Goal: Information Seeking & Learning: Check status

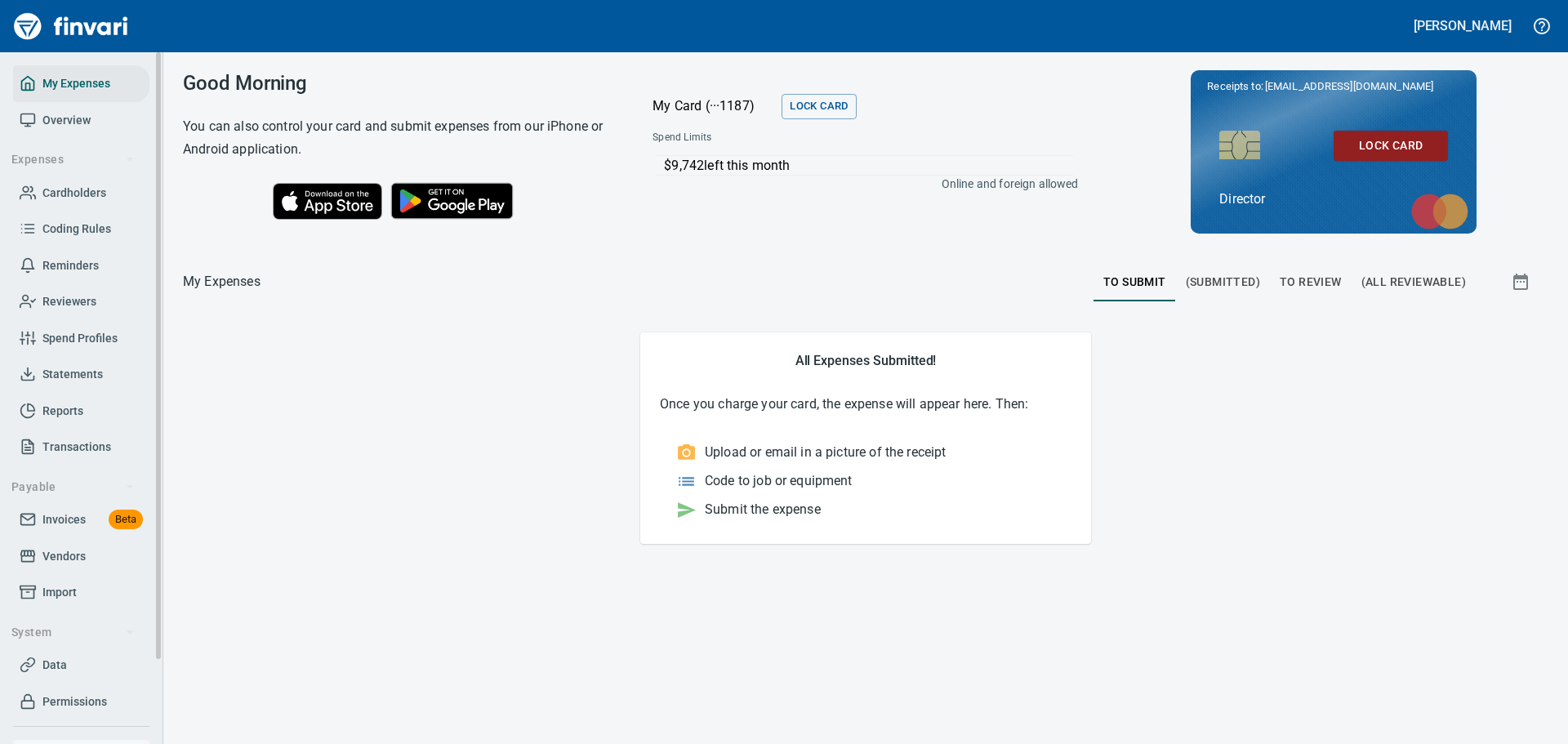
click at [56, 187] on span "Cardholders" at bounding box center [75, 192] width 64 height 20
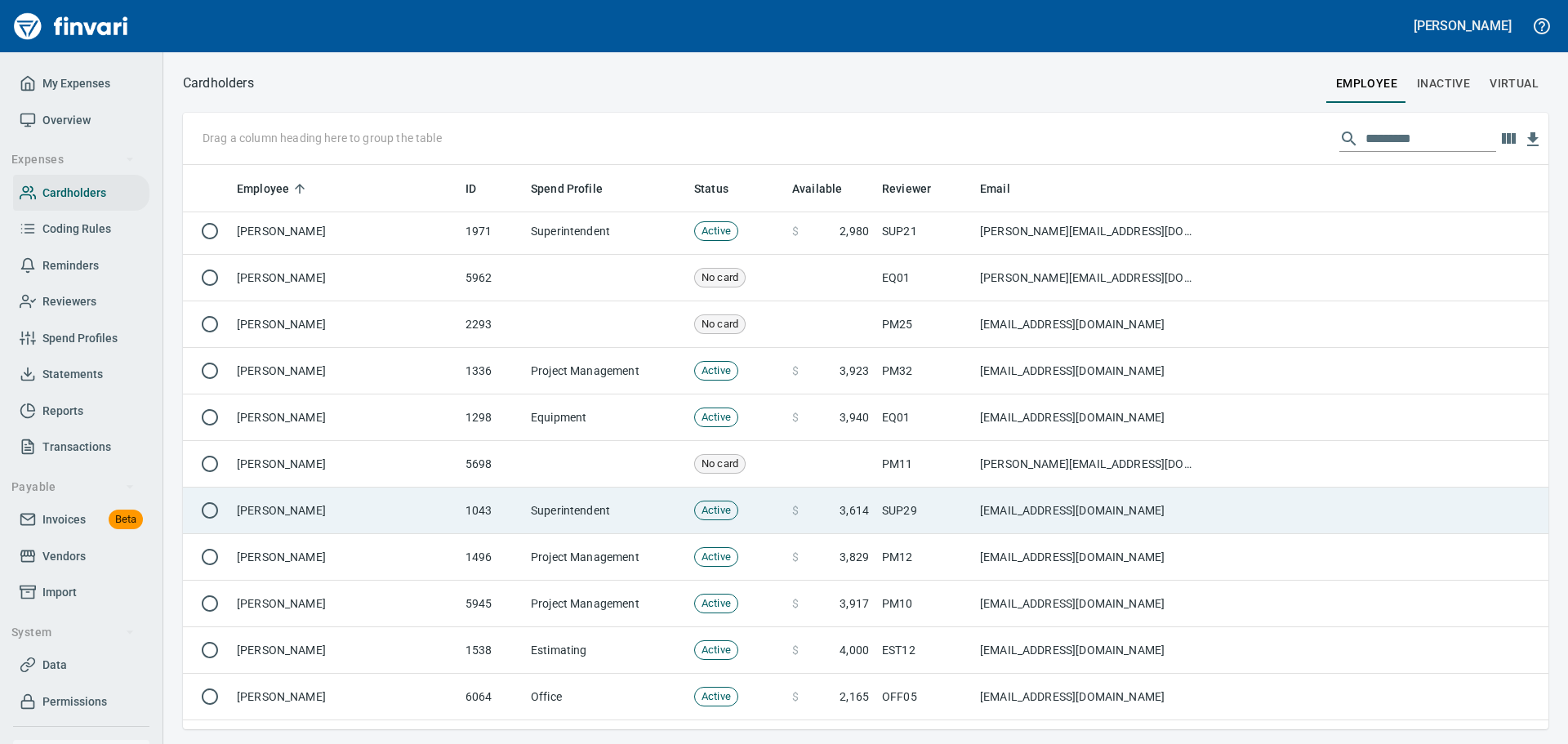
scroll to position [2204, 0]
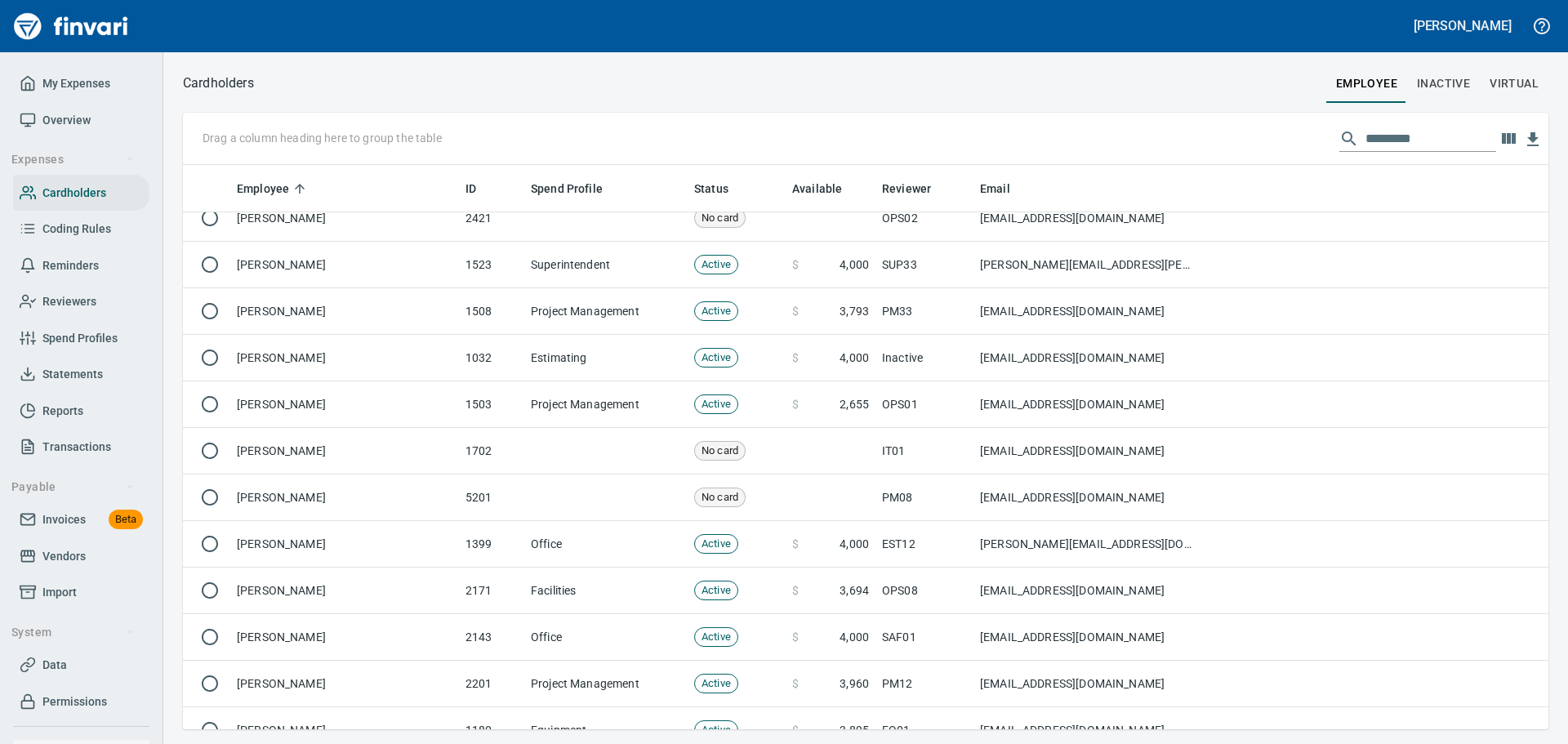
click at [1398, 136] on input "text" at bounding box center [1431, 138] width 131 height 26
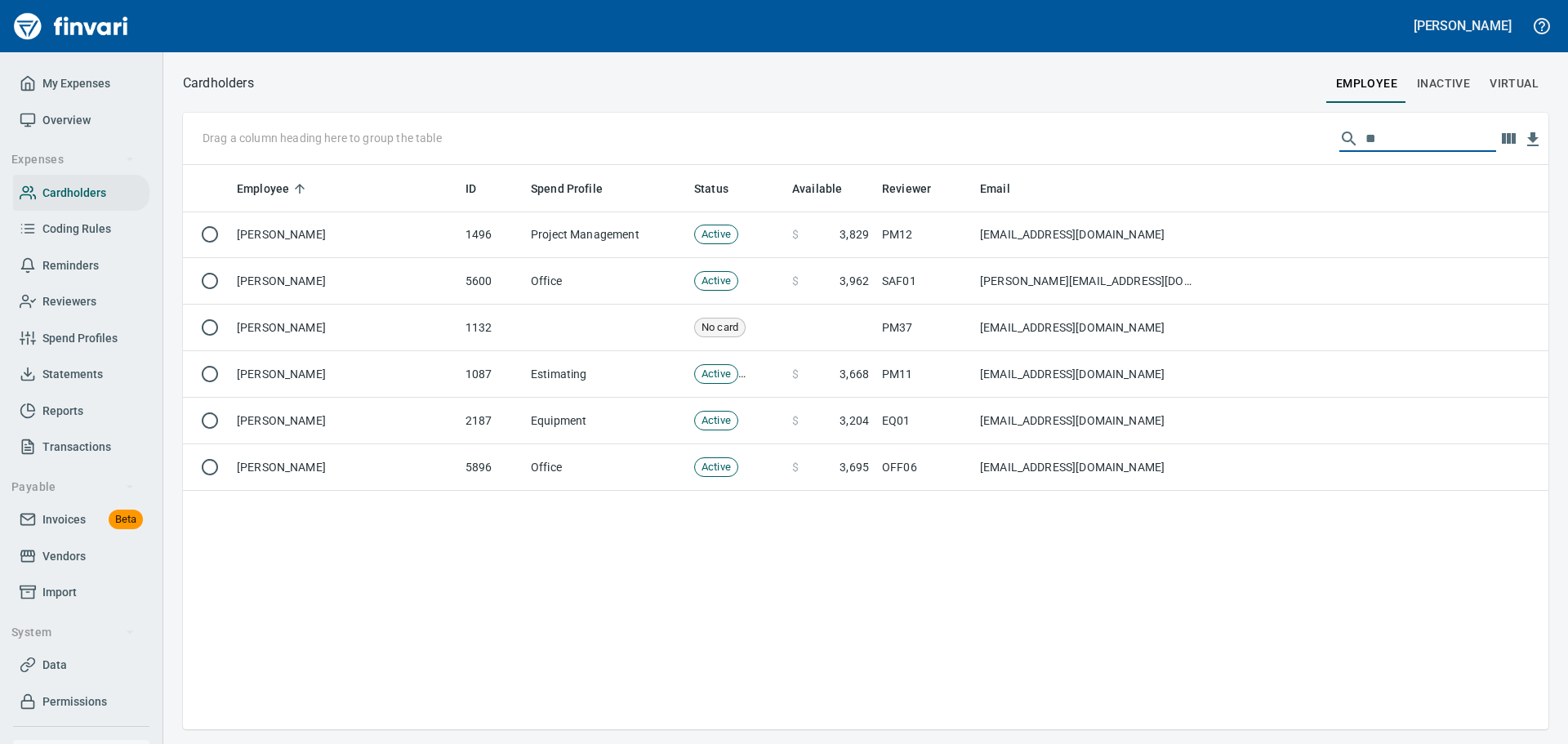
scroll to position [0, 0]
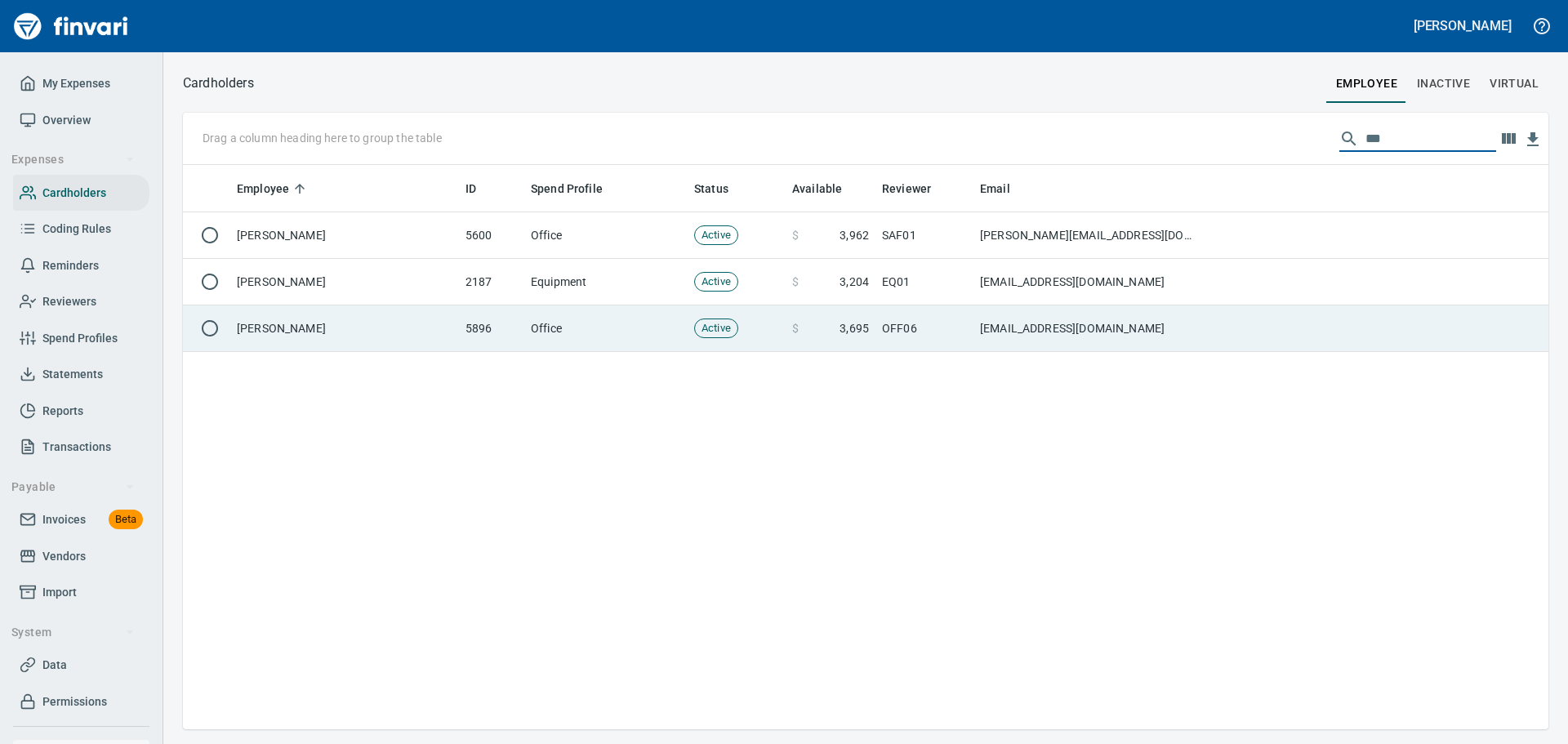
type input "***"
click at [634, 326] on td "Office" at bounding box center [605, 329] width 163 height 47
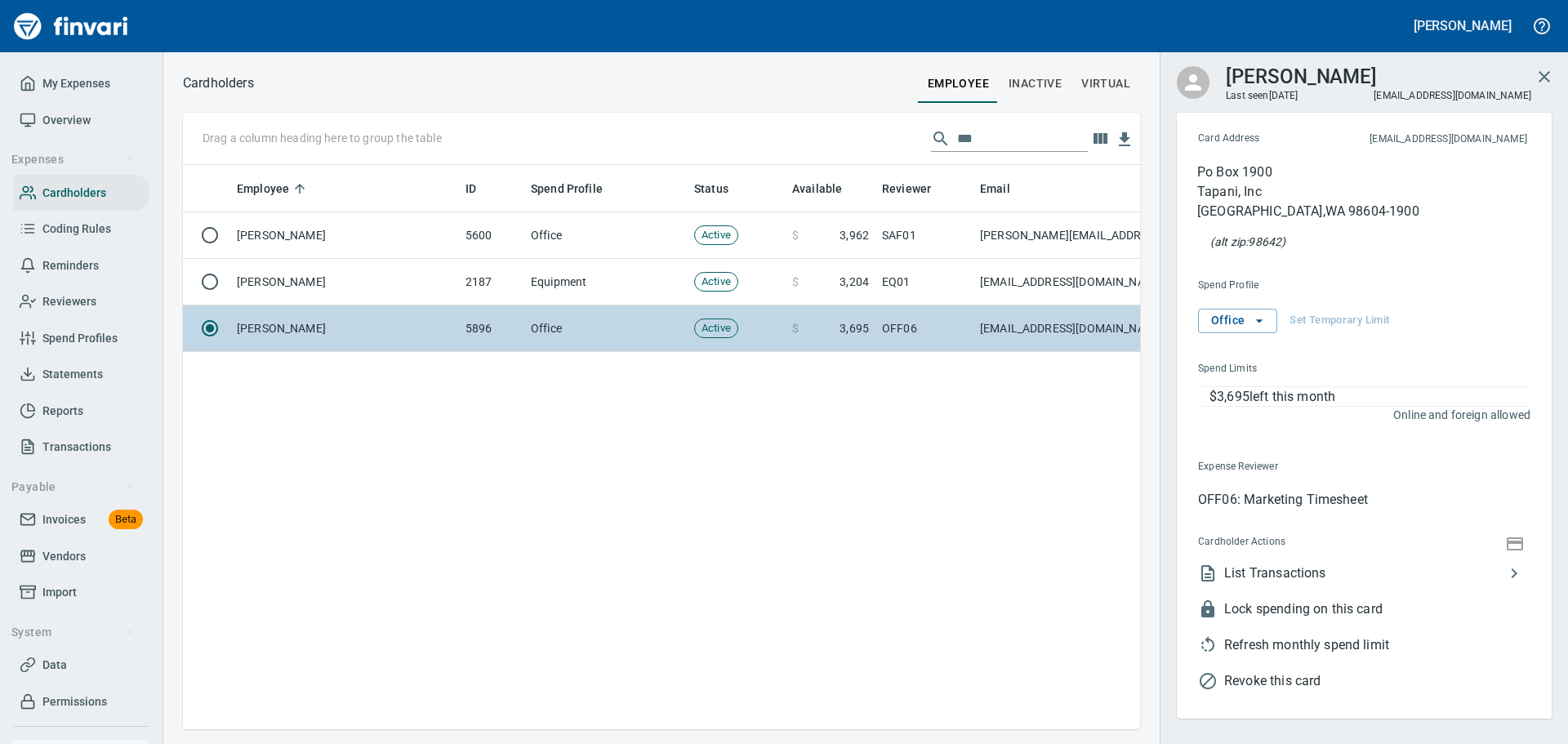
scroll to position [540, 935]
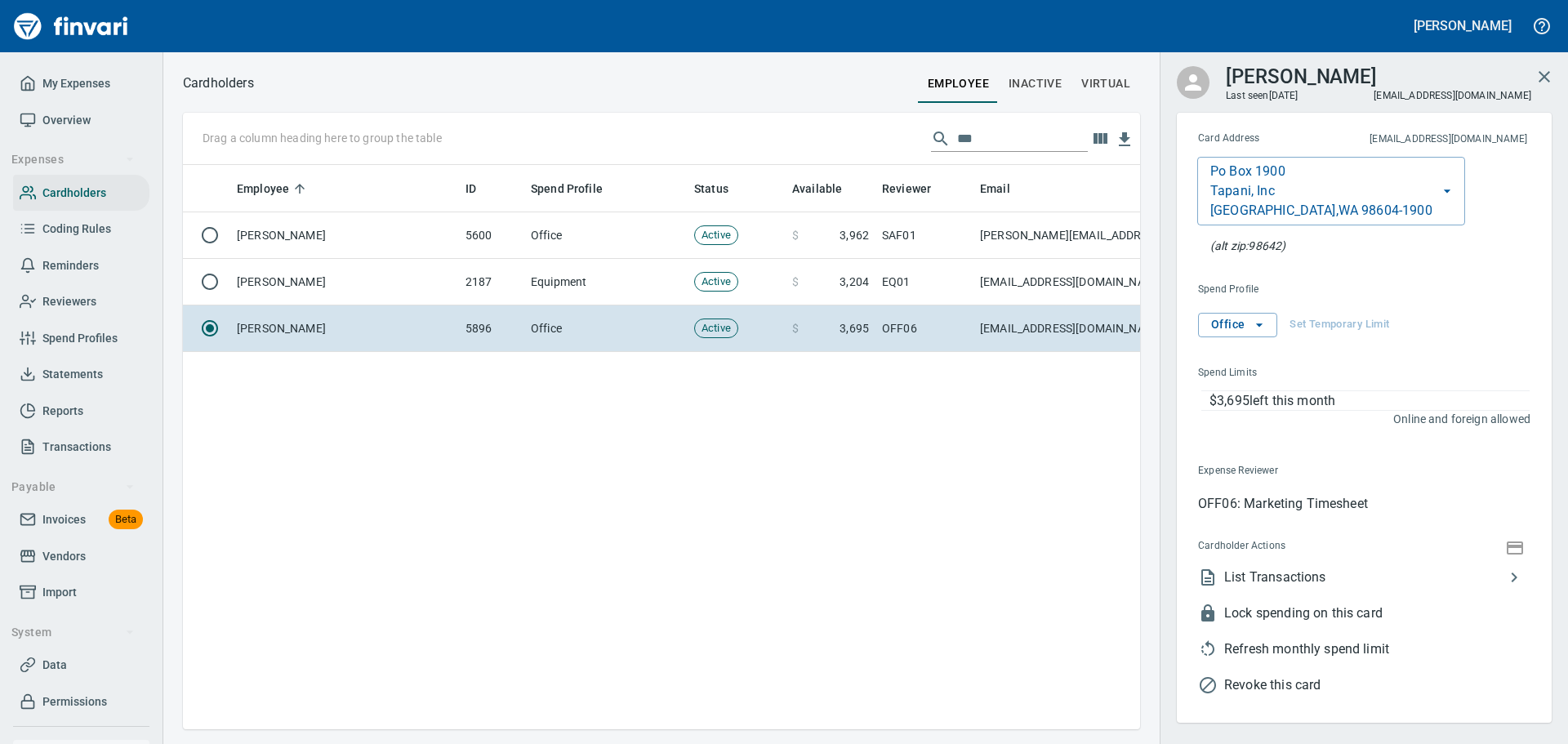
click at [1276, 567] on span "List Transactions" at bounding box center [1364, 577] width 280 height 19
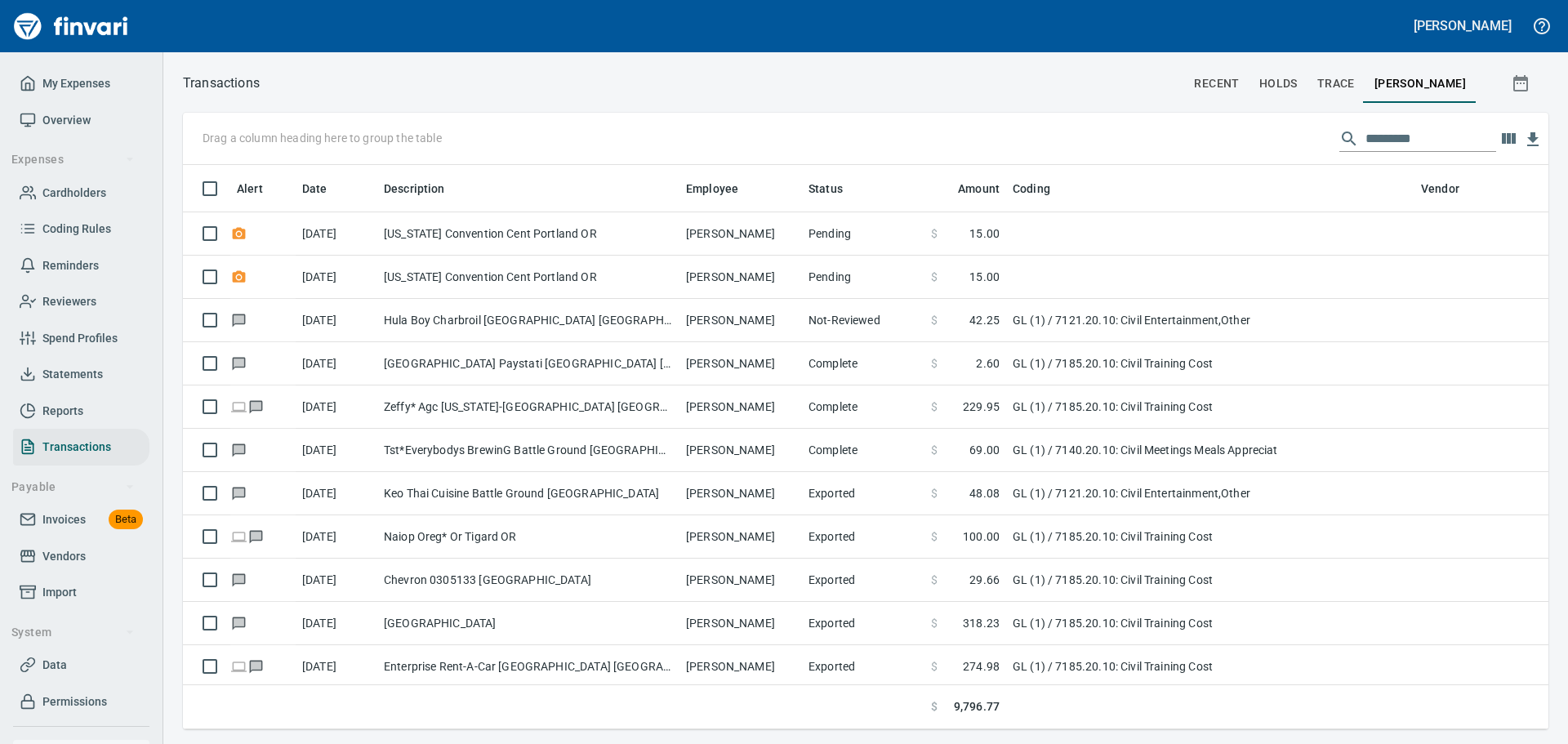
scroll to position [540, 1341]
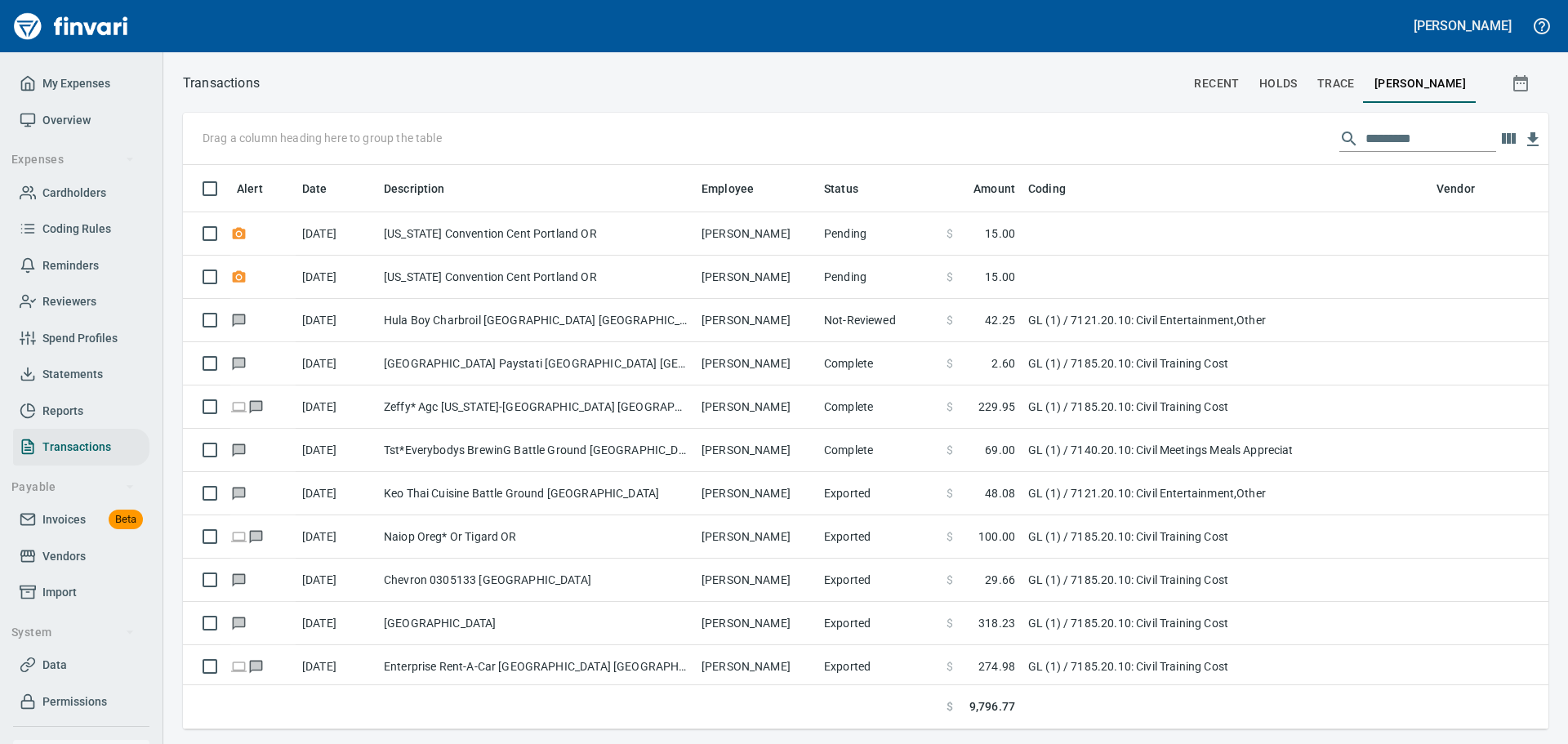
drag, startPoint x: 522, startPoint y: 185, endPoint x: 692, endPoint y: 160, distance: 171.8
click at [692, 160] on body "[PERSON_NAME] My Expenses Overview Expenses Cardholders Coding Rules Reminders …" at bounding box center [784, 372] width 1568 height 744
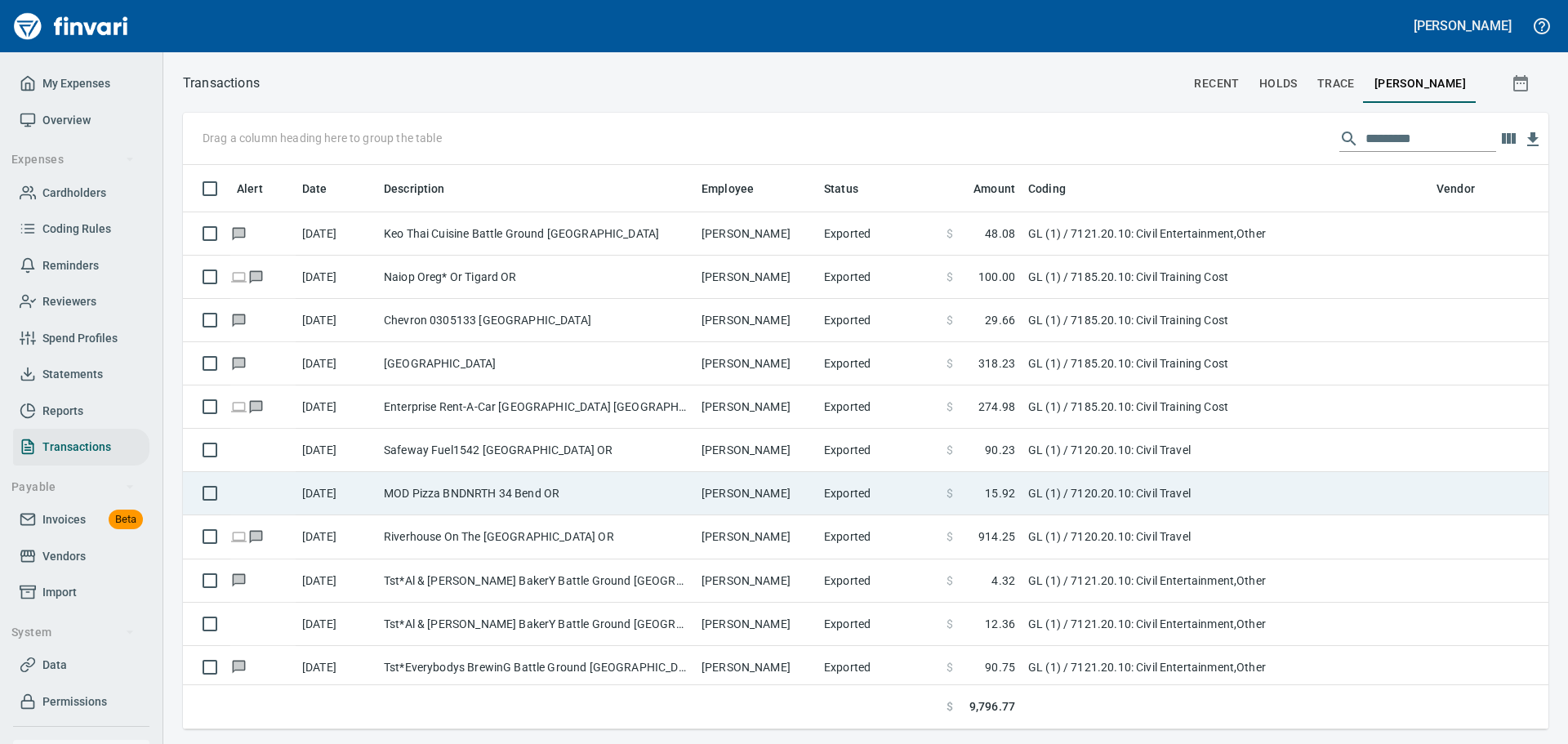
scroll to position [245, 0]
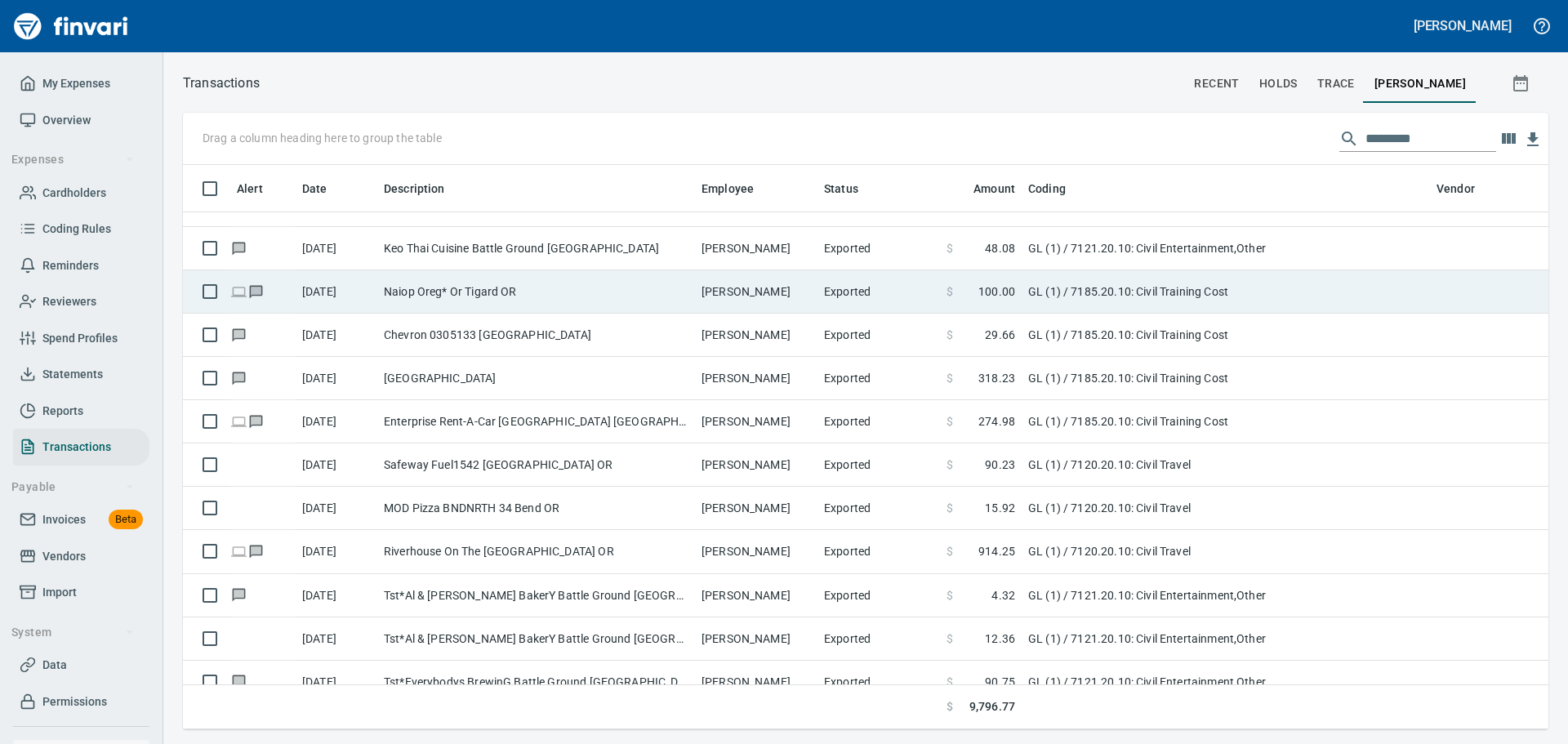
click at [482, 291] on td "Naiop Oreg* Or Tigard OR" at bounding box center [536, 292] width 317 height 44
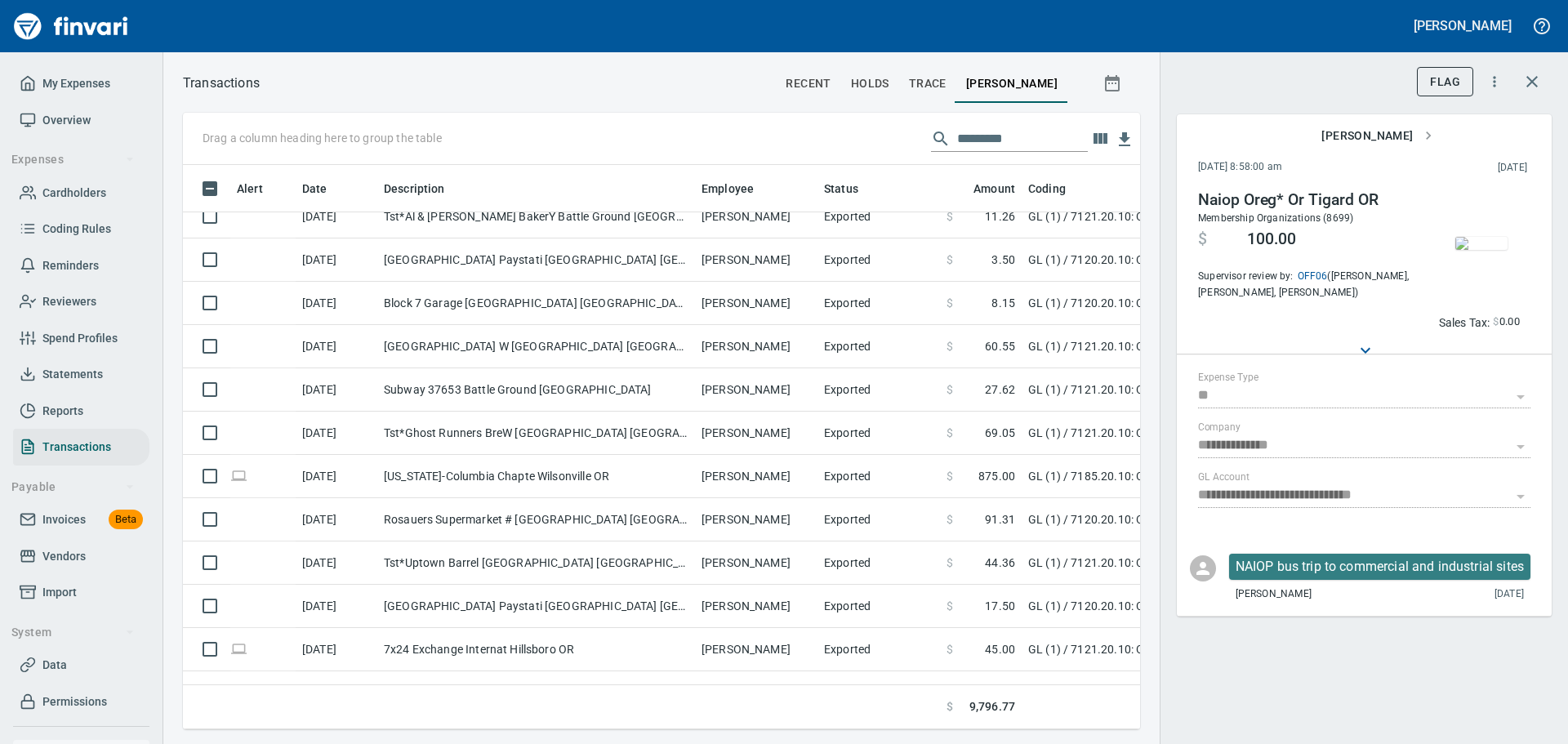
scroll to position [1224, 0]
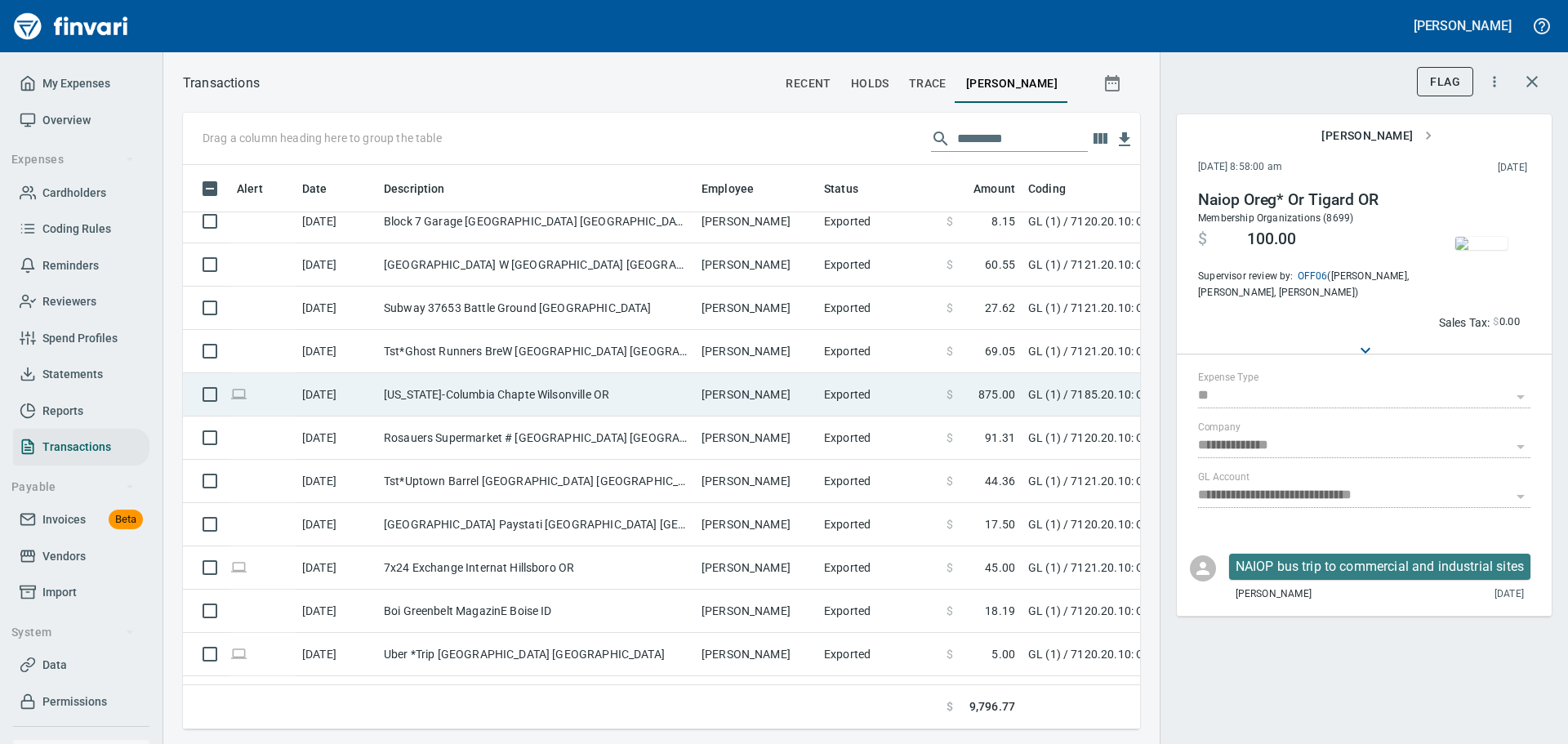
click at [512, 407] on td "[US_STATE]-Columbia Chapte Wilsonville OR" at bounding box center [536, 395] width 317 height 44
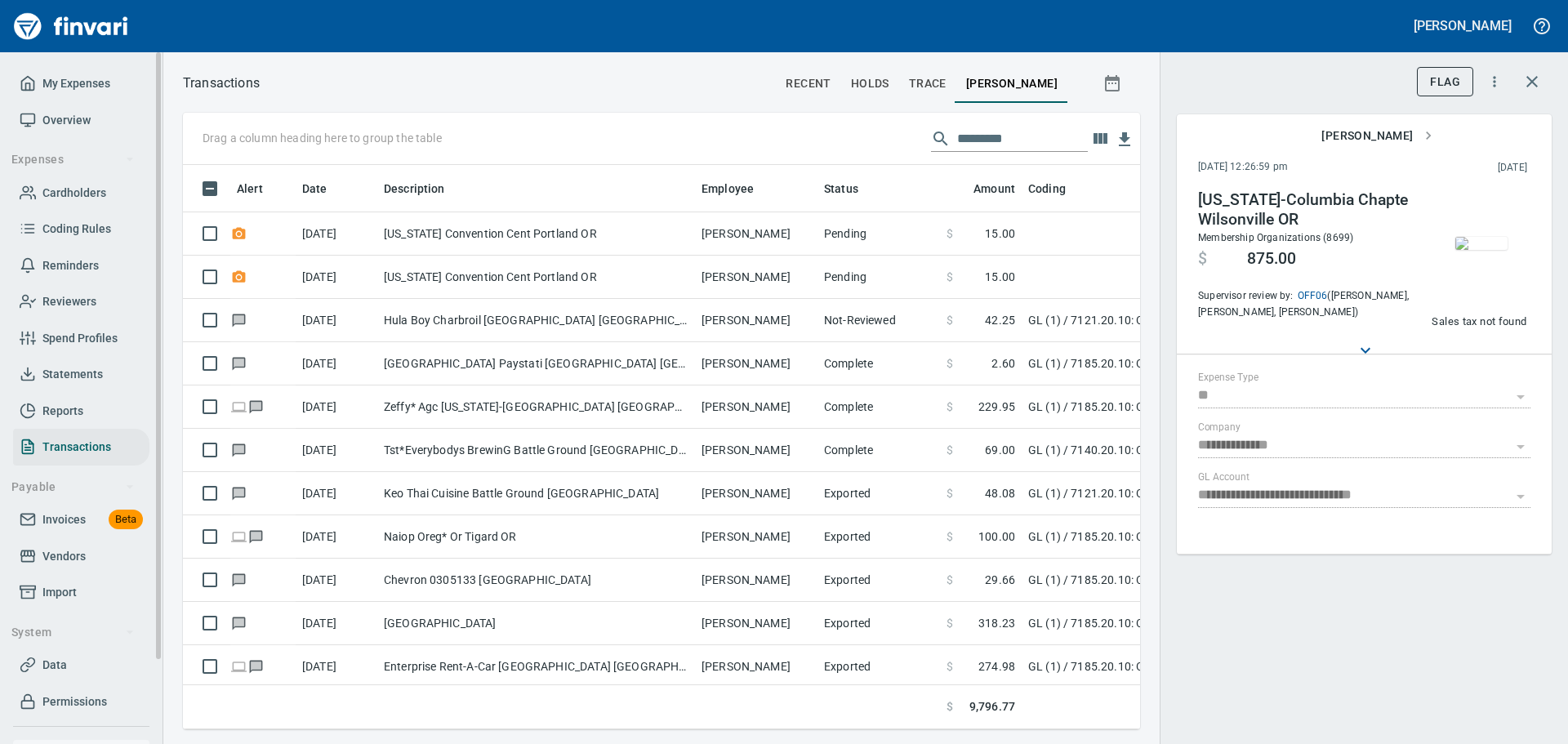
click at [77, 188] on span "Cardholders" at bounding box center [75, 192] width 64 height 20
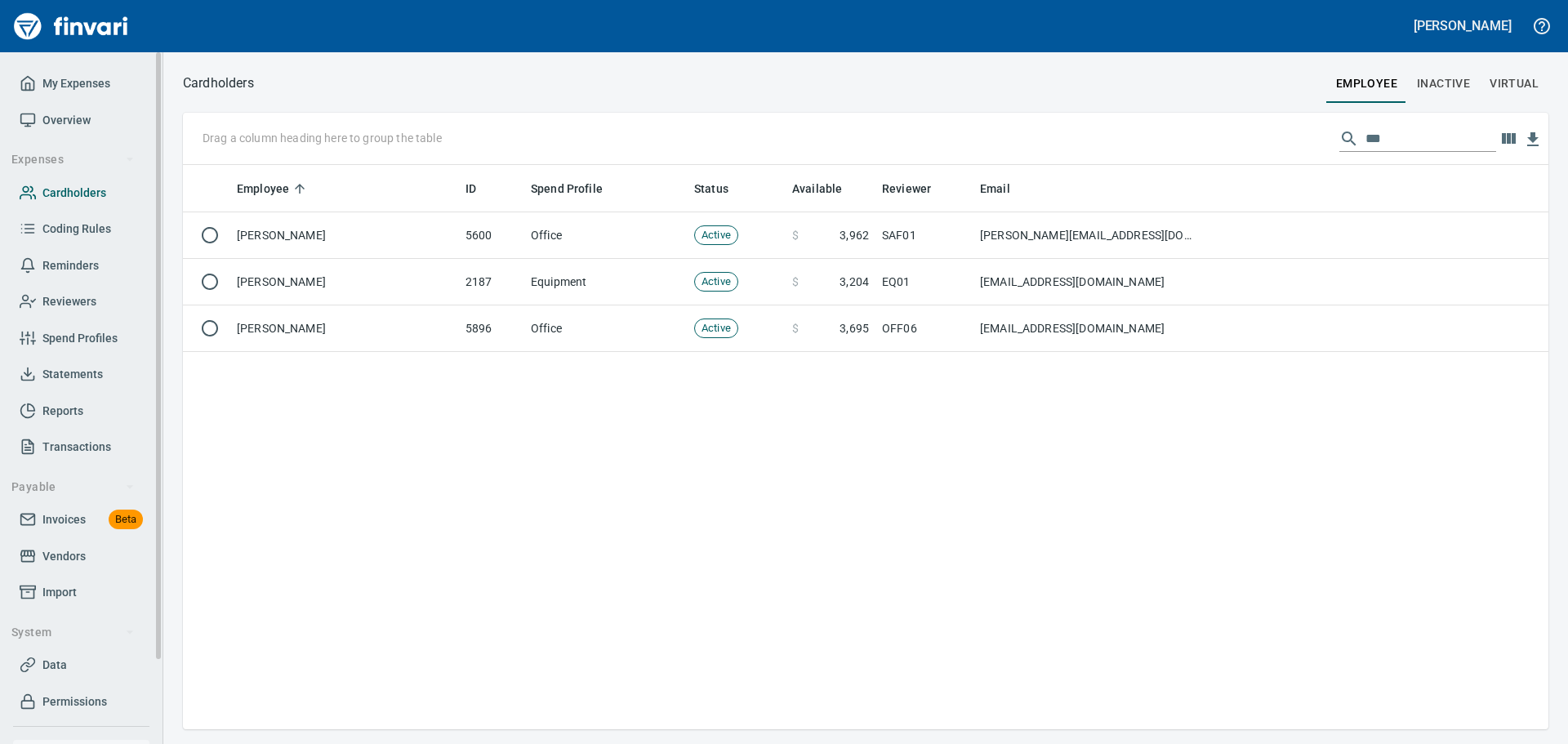
scroll to position [552, 1353]
drag, startPoint x: 1379, startPoint y: 146, endPoint x: 1329, endPoint y: 148, distance: 50.0
click at [1339, 147] on div "***" at bounding box center [1417, 138] width 157 height 26
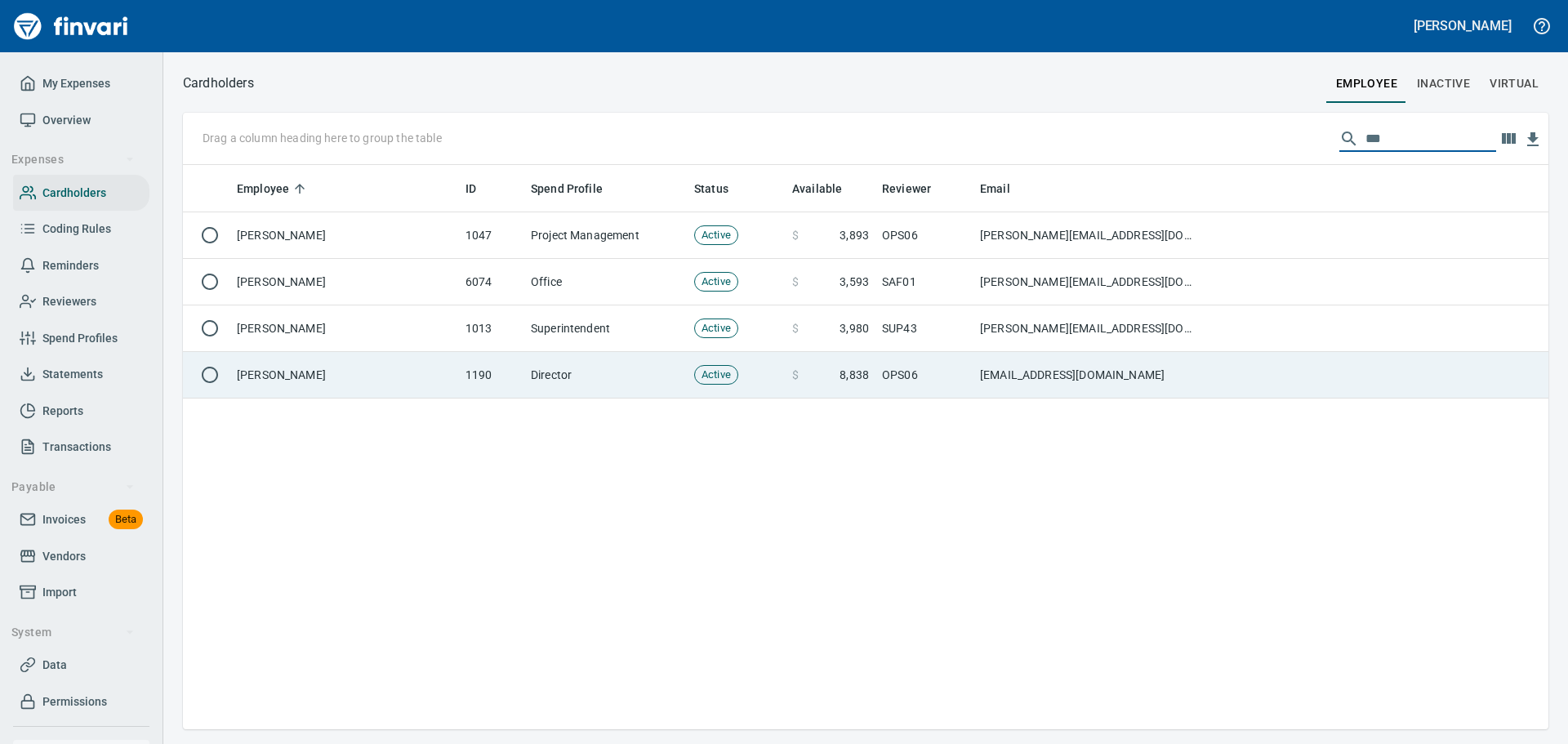
type input "***"
click at [520, 366] on td "1190" at bounding box center [491, 375] width 65 height 47
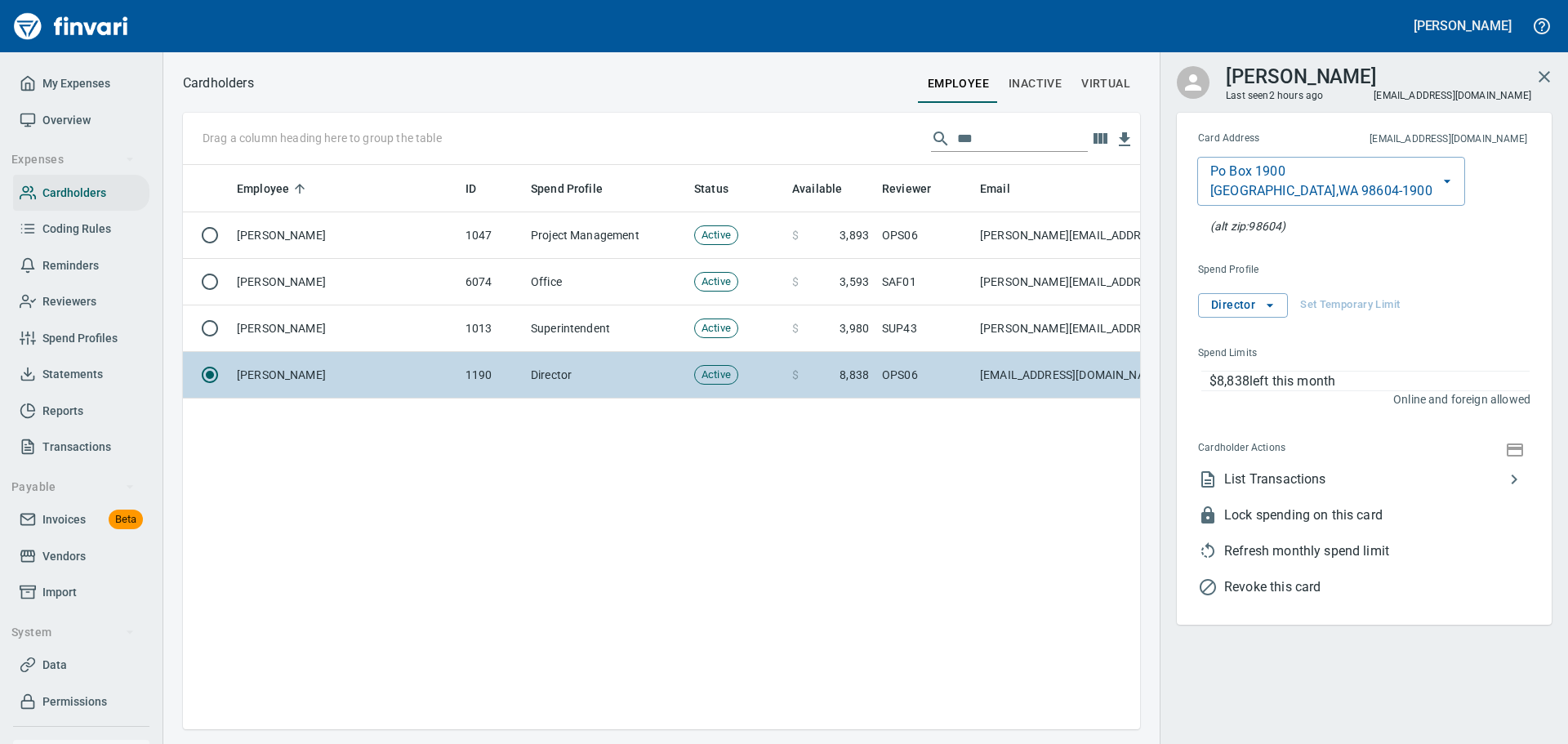
scroll to position [540, 944]
click at [1317, 480] on span "List Transactions" at bounding box center [1364, 479] width 280 height 19
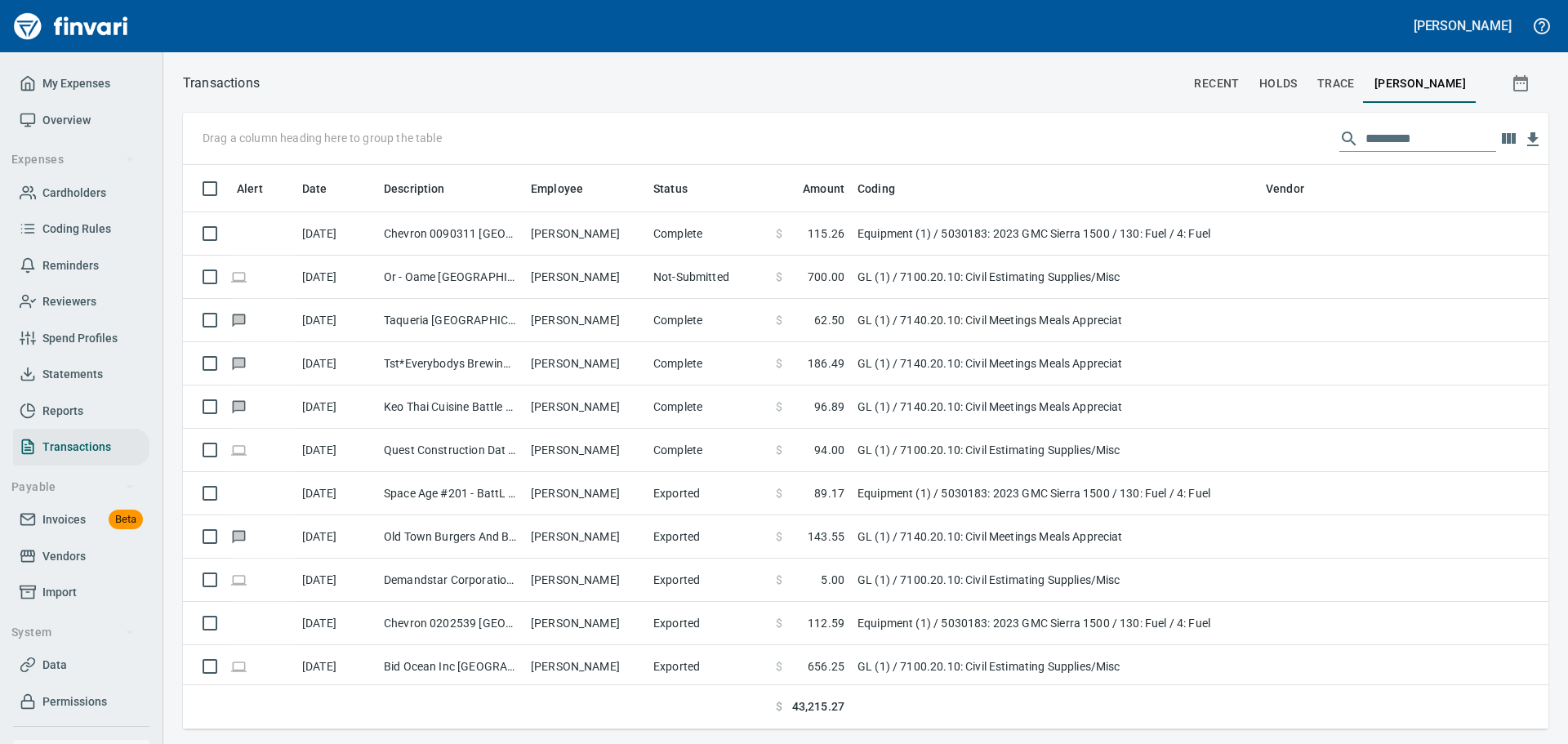
scroll to position [552, 1341]
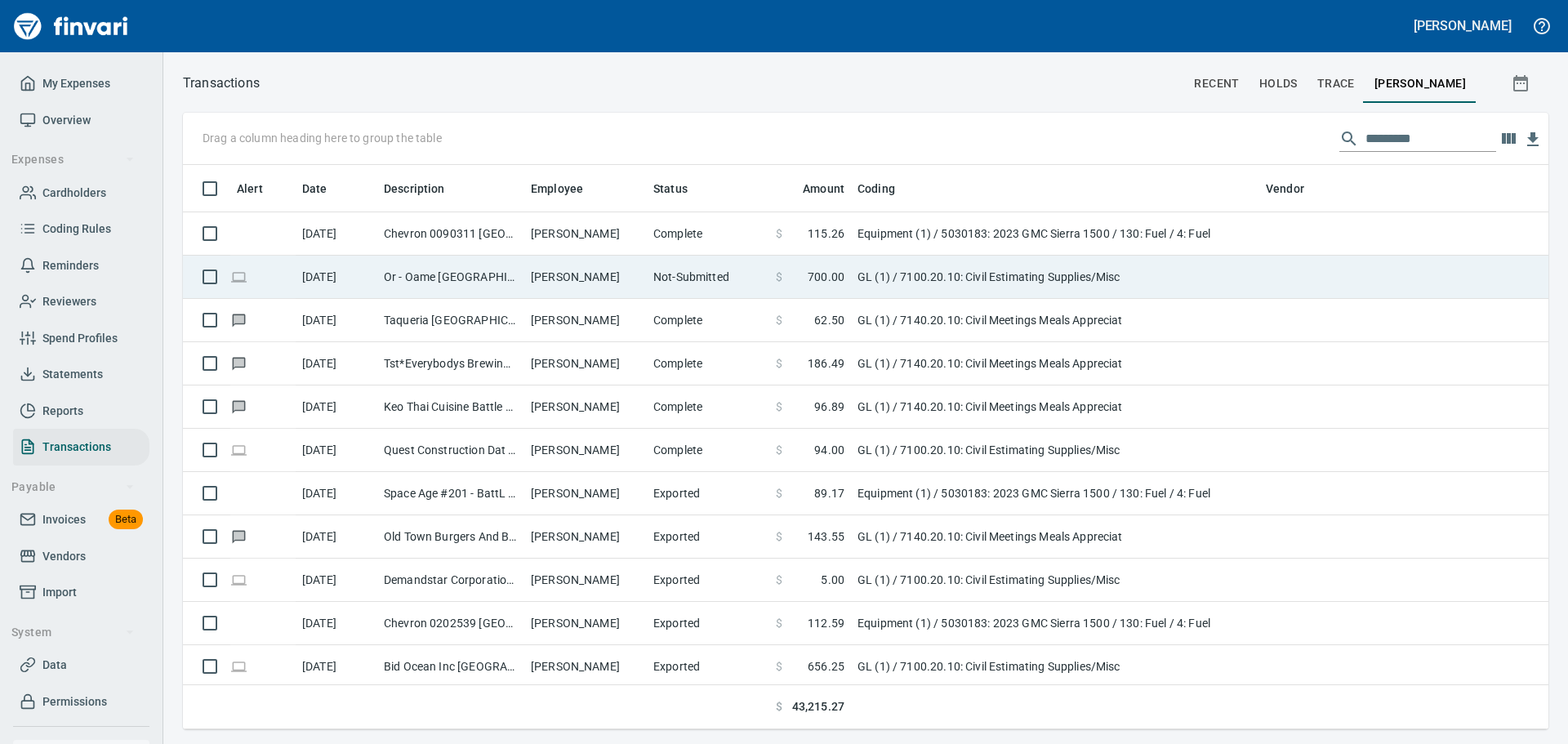
click at [519, 281] on td "Or - Oame [GEOGRAPHIC_DATA] OR" at bounding box center [451, 277] width 147 height 44
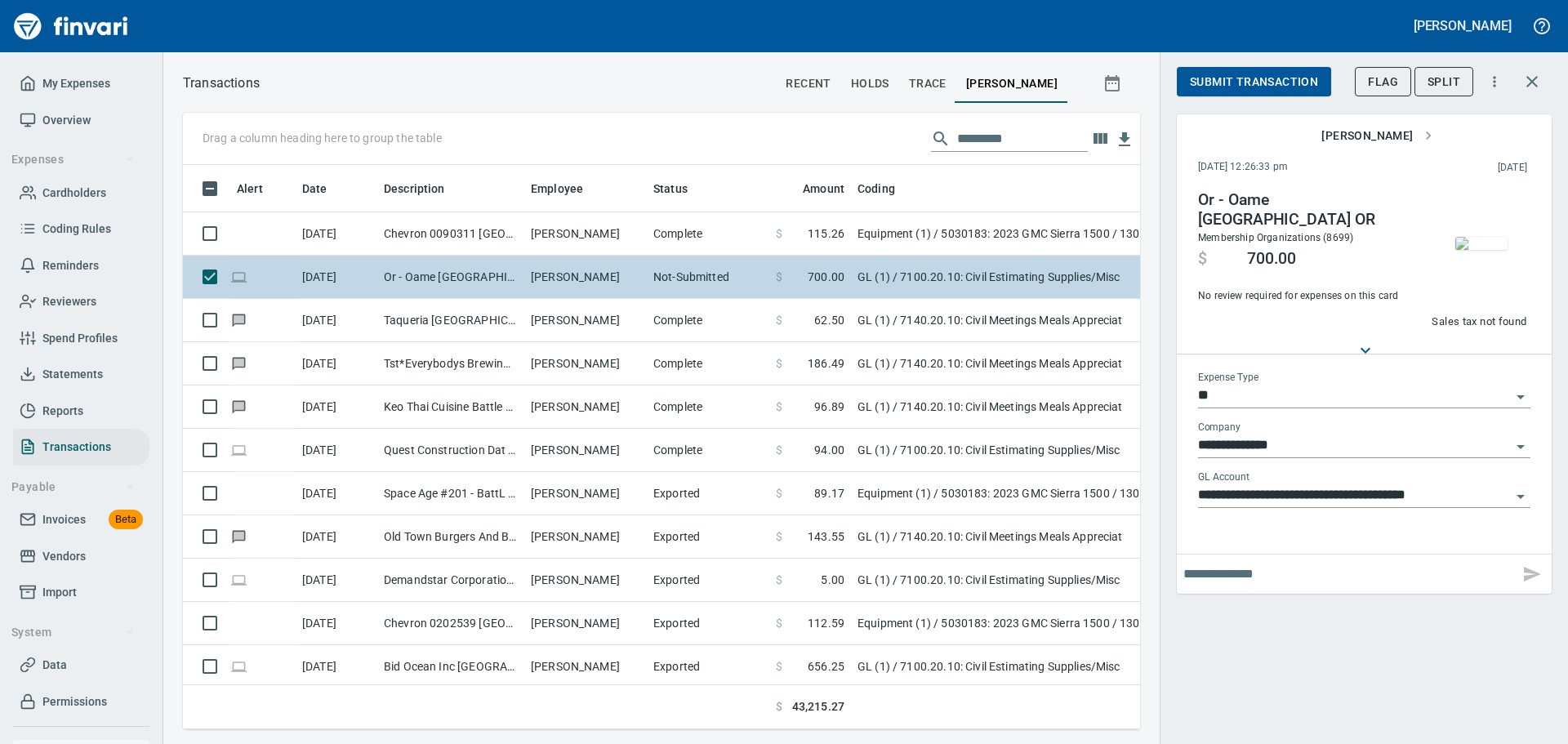
scroll to position [540, 933]
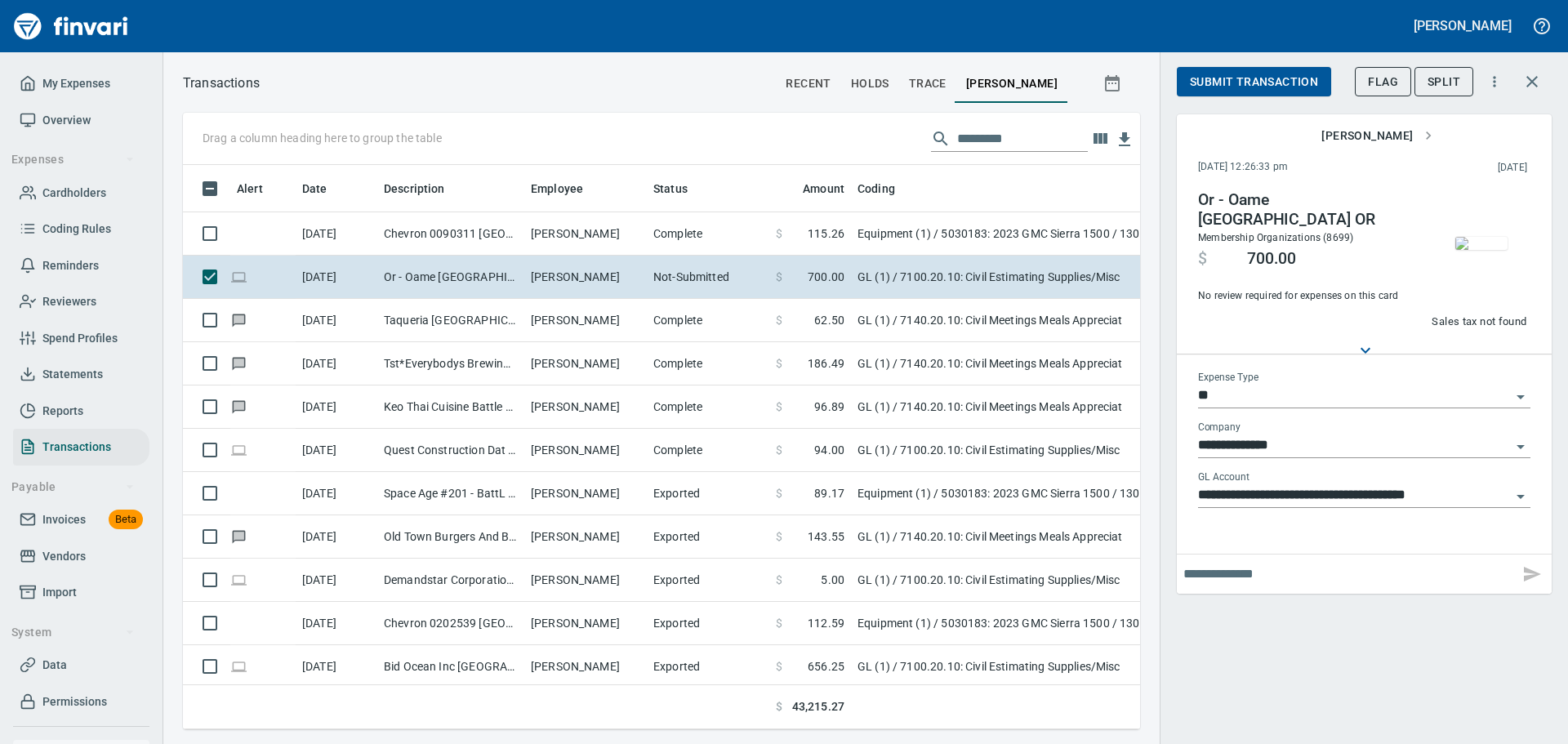
click at [1469, 242] on img "button" at bounding box center [1481, 244] width 52 height 13
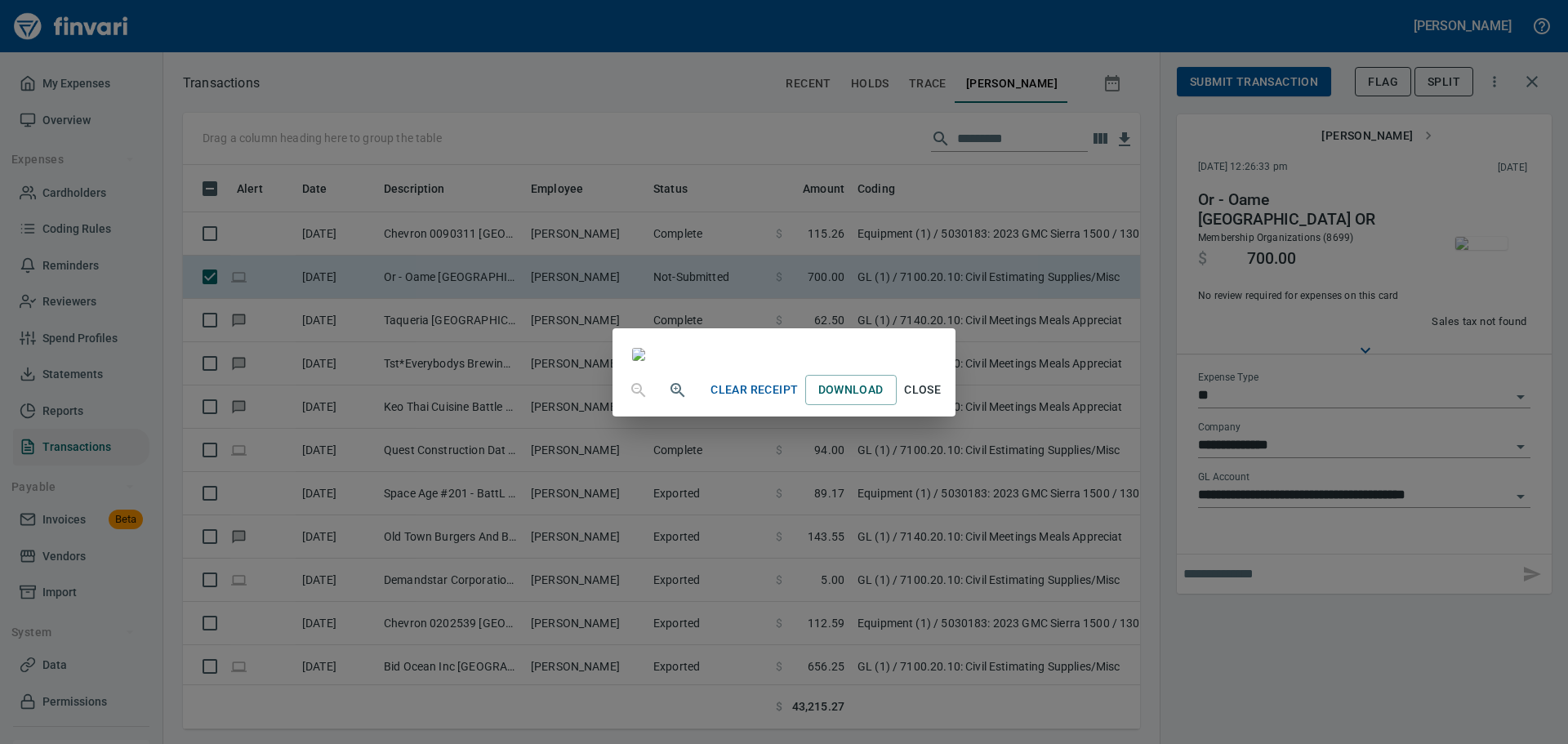
scroll to position [0, 0]
click at [943, 400] on span "Close" at bounding box center [923, 390] width 39 height 20
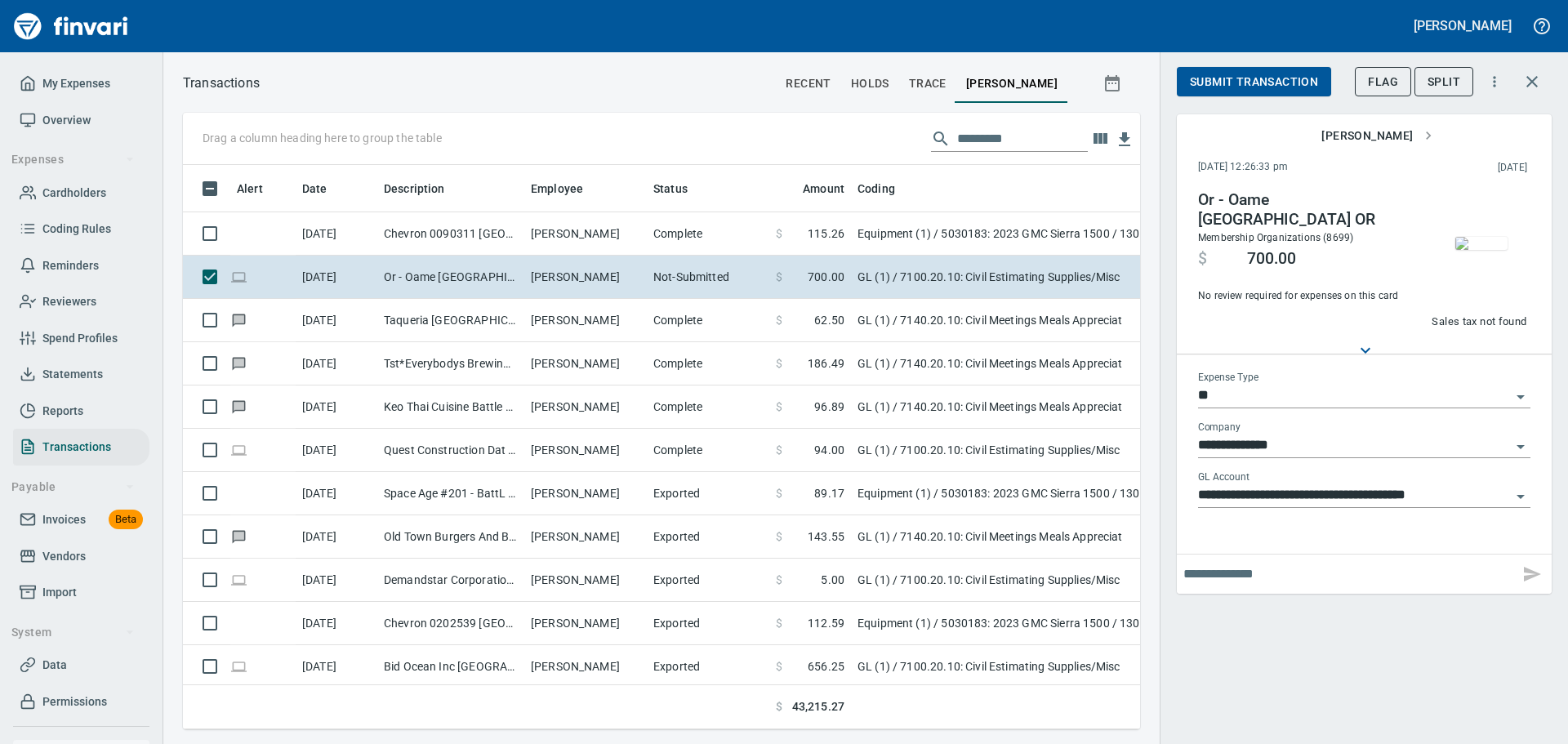
click at [1465, 491] on input "**********" at bounding box center [1355, 495] width 313 height 23
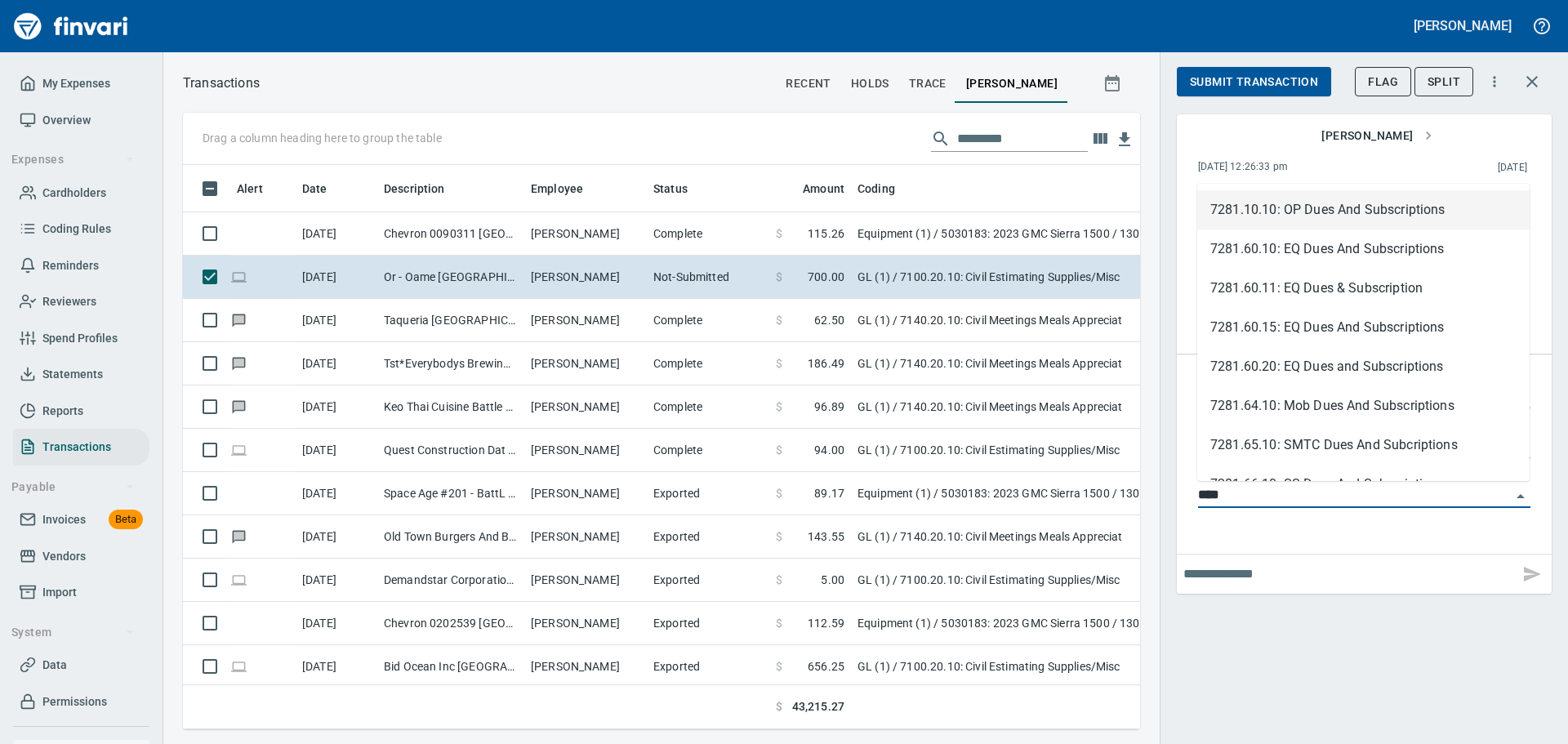
scroll to position [540, 933]
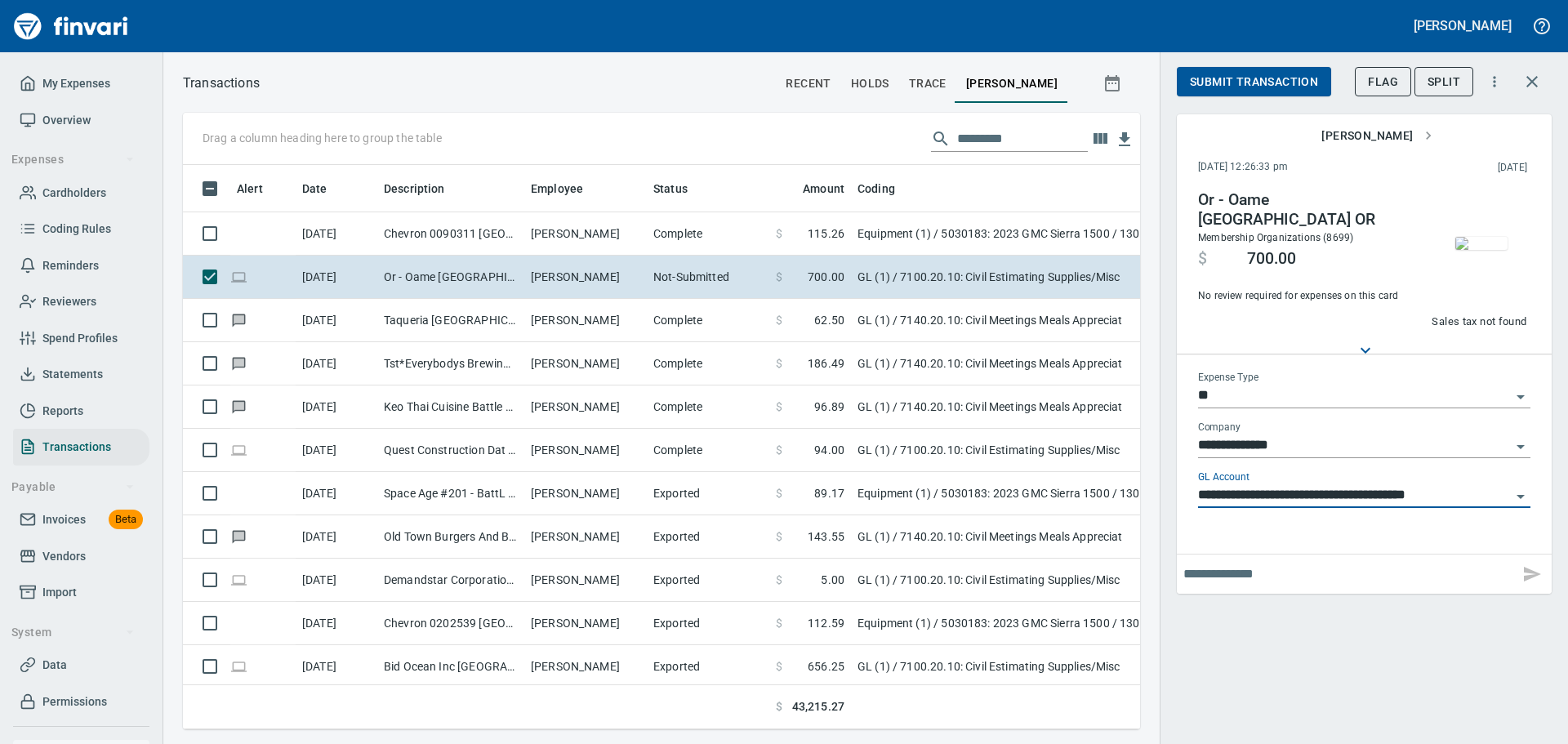
click at [660, 61] on div "Transactions recent holds trace [PERSON_NAME] Drag a column heading here to gro…" at bounding box center [866, 398] width 1405 height 691
click at [1439, 495] on input "**********" at bounding box center [1355, 495] width 313 height 23
type input "**********"
click at [1537, 80] on icon "button" at bounding box center [1531, 81] width 19 height 19
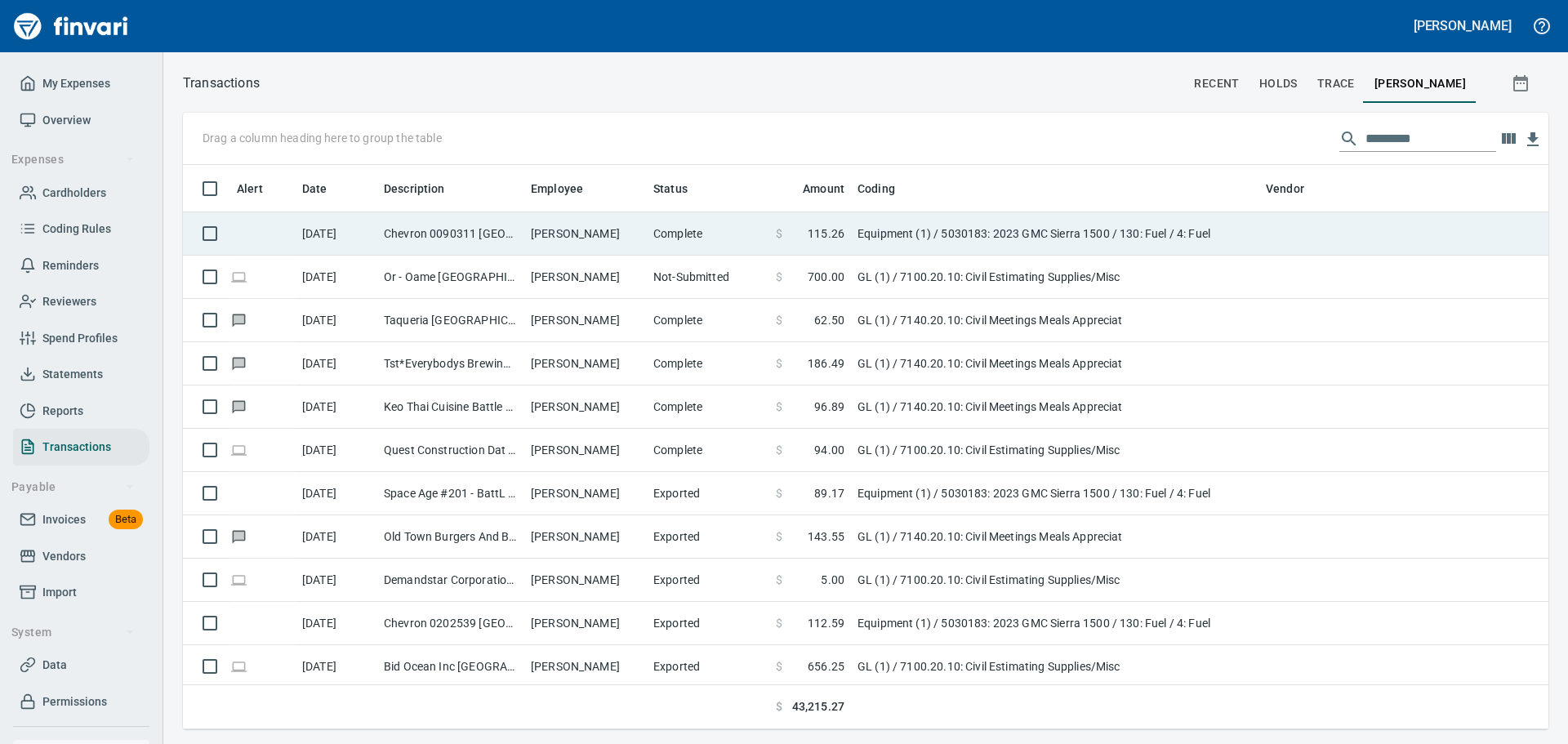
scroll to position [552, 1339]
